Goal: Information Seeking & Learning: Learn about a topic

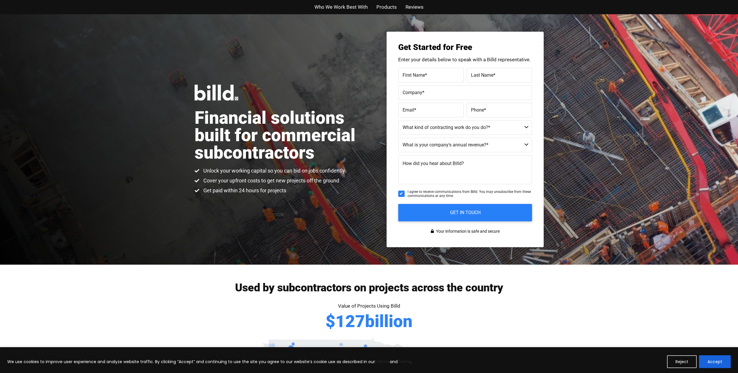
click at [343, 6] on span "Who We Work Best With" at bounding box center [340, 7] width 53 height 8
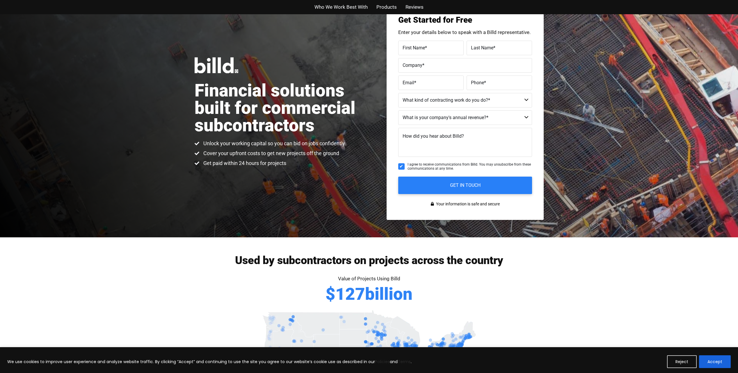
scroll to position [26, 0]
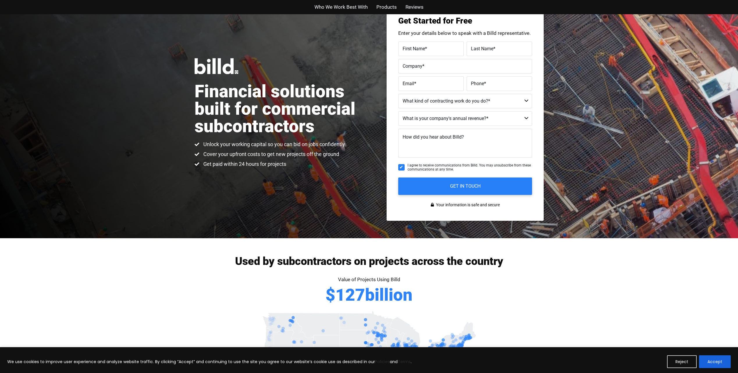
click at [386, 8] on span "Products" at bounding box center [386, 7] width 20 height 8
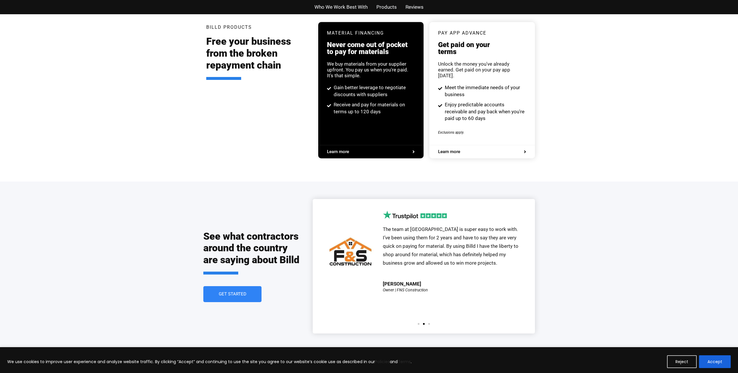
scroll to position [1108, 0]
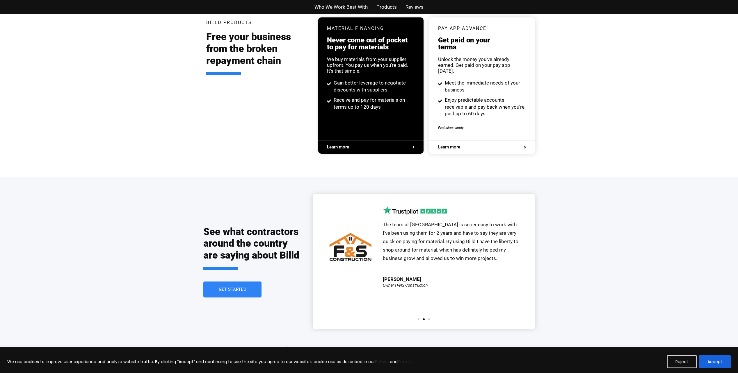
click at [418, 7] on span "Reviews" at bounding box center [414, 7] width 18 height 8
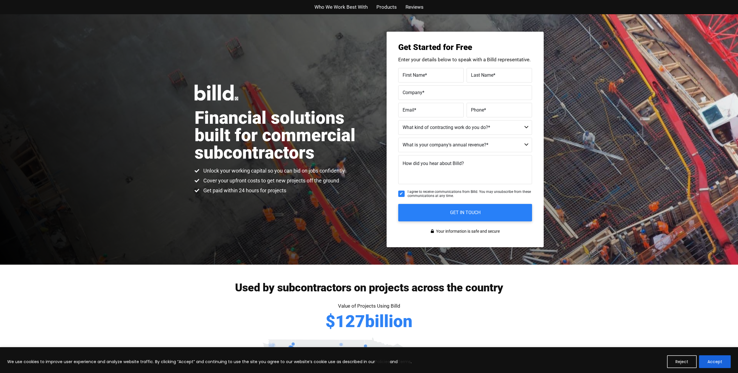
click at [409, 6] on span "Reviews" at bounding box center [414, 7] width 18 height 8
